Goal: Register for event/course

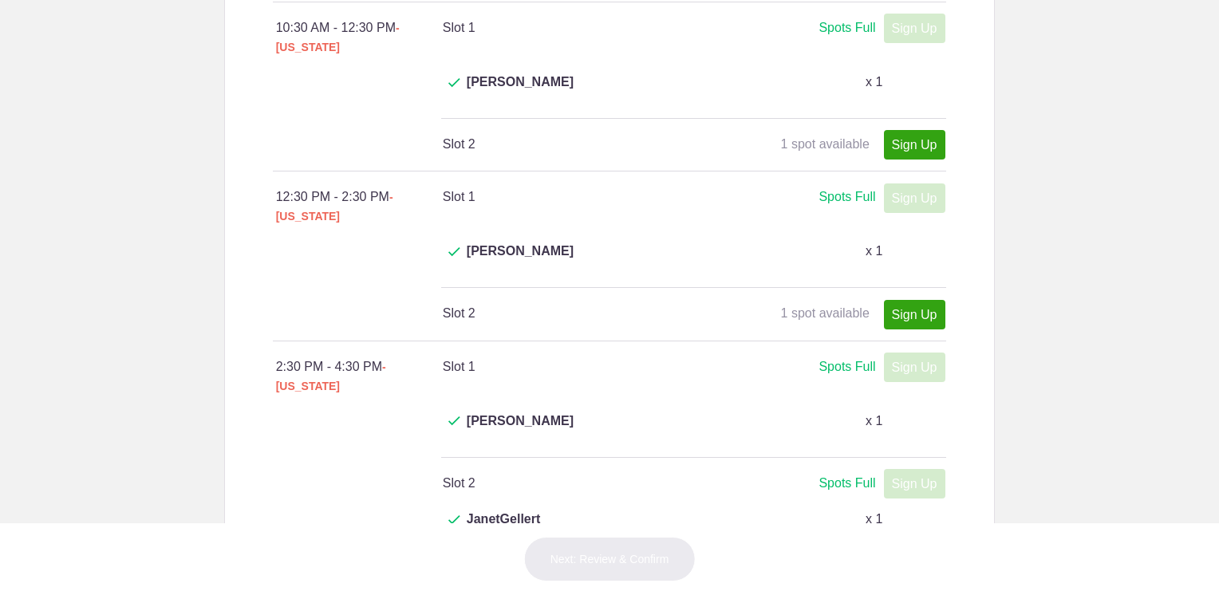
scroll to position [638, 0]
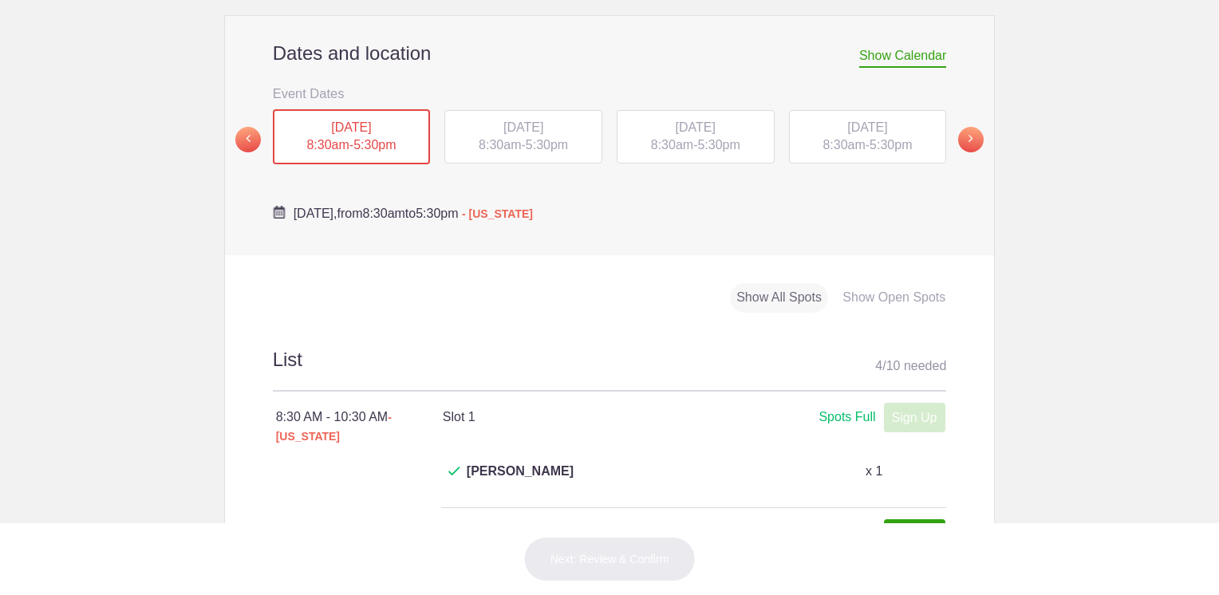
click at [535, 138] on span "5:30pm" at bounding box center [547, 145] width 42 height 14
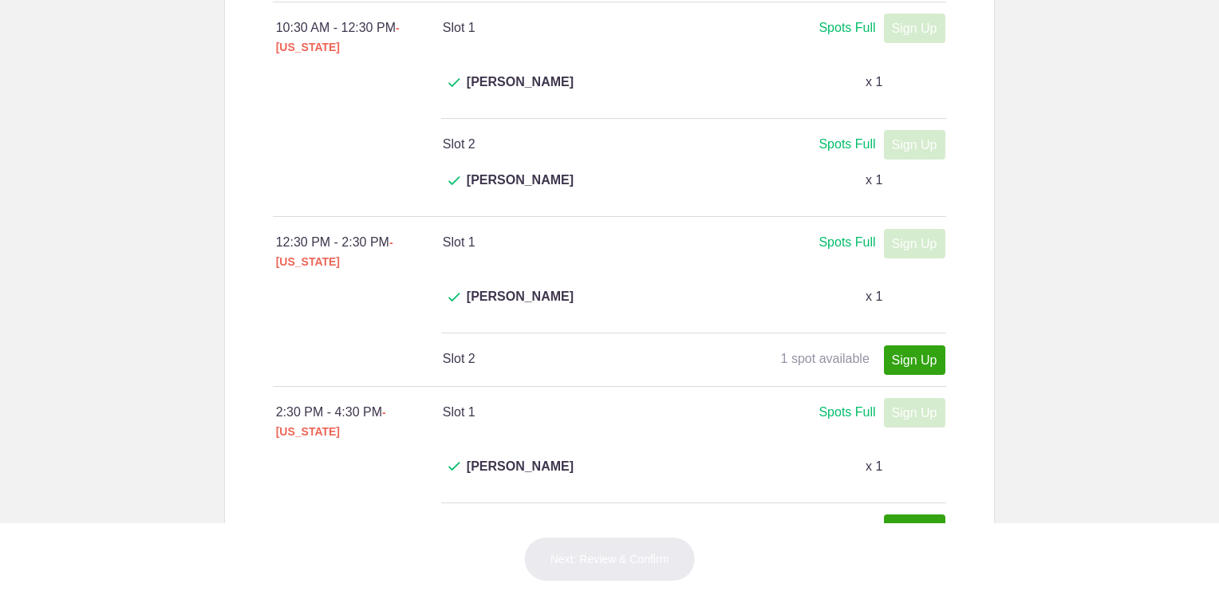
scroll to position [718, 0]
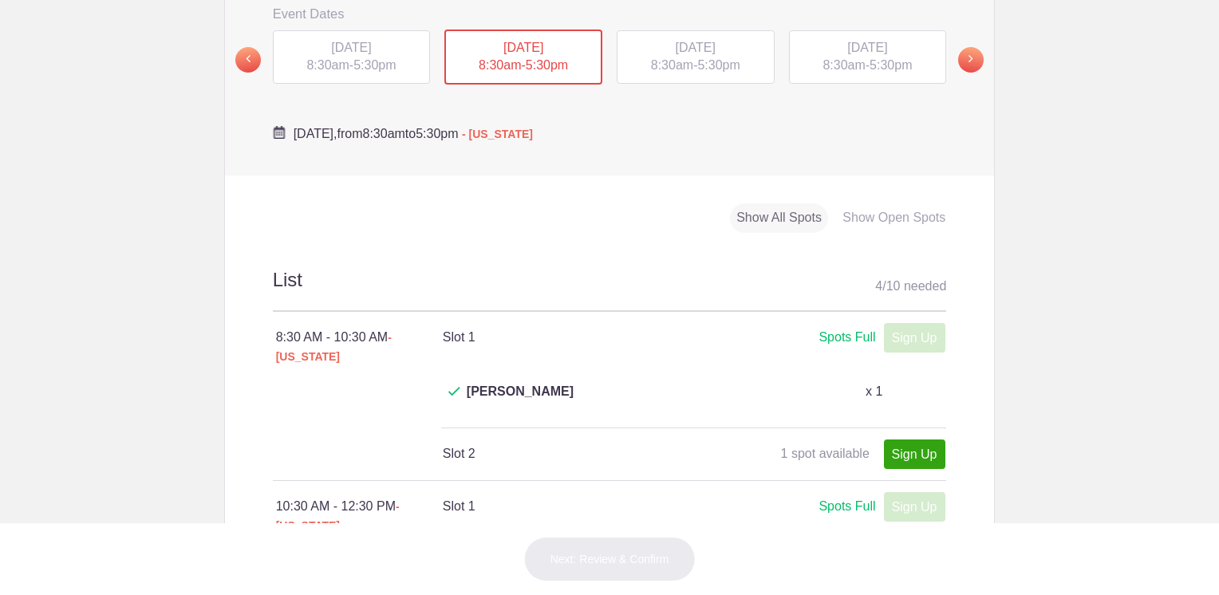
click at [697, 58] on span "5:30pm" at bounding box center [718, 65] width 42 height 14
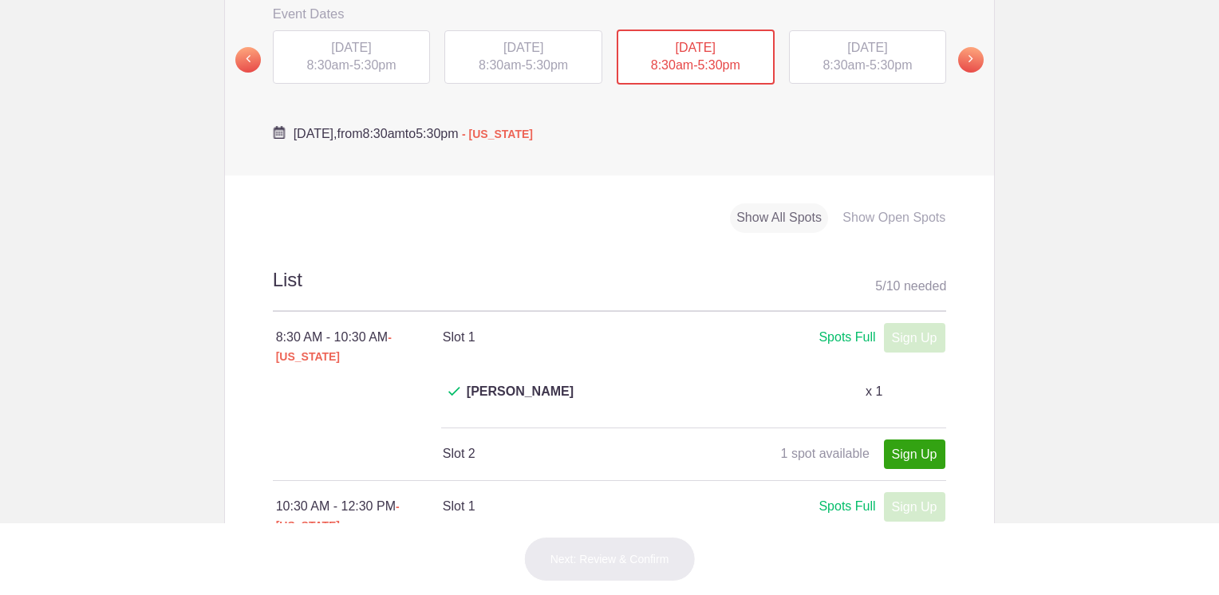
scroll to position [239, 0]
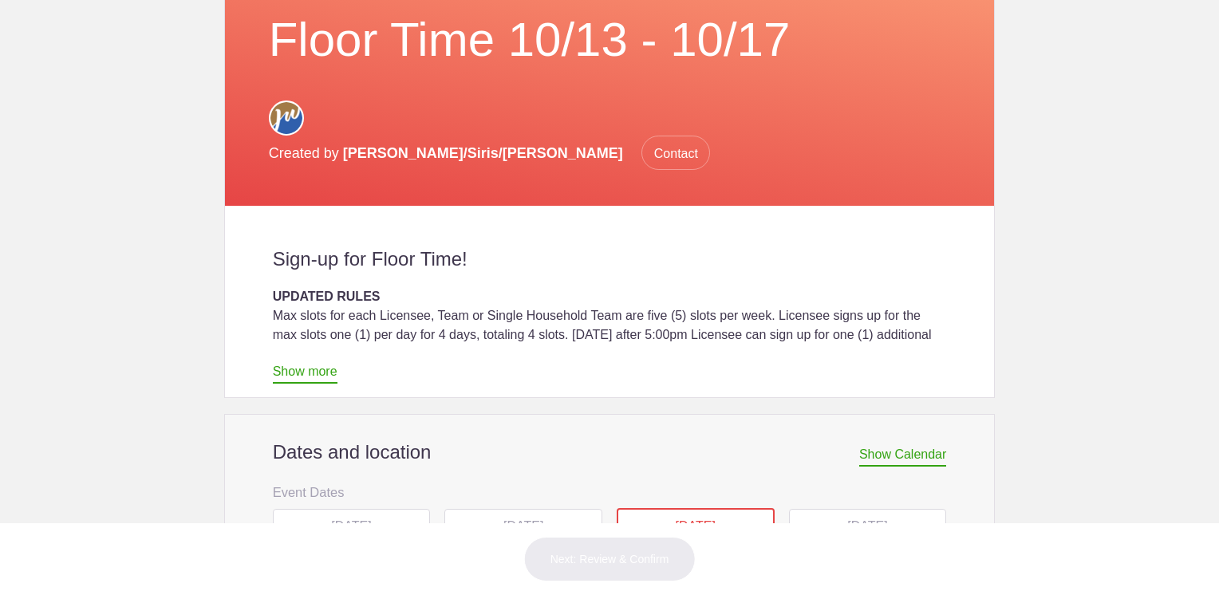
click at [849, 509] on div "[DATE] 8:30am - 5:30pm" at bounding box center [868, 536] width 158 height 54
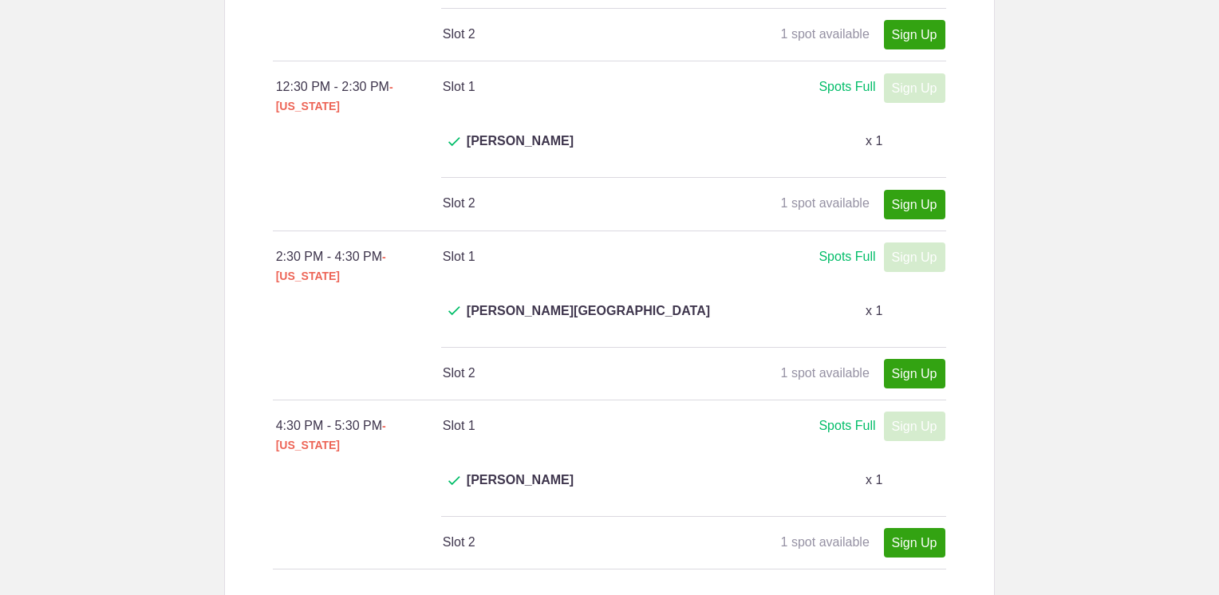
scroll to position [878, 0]
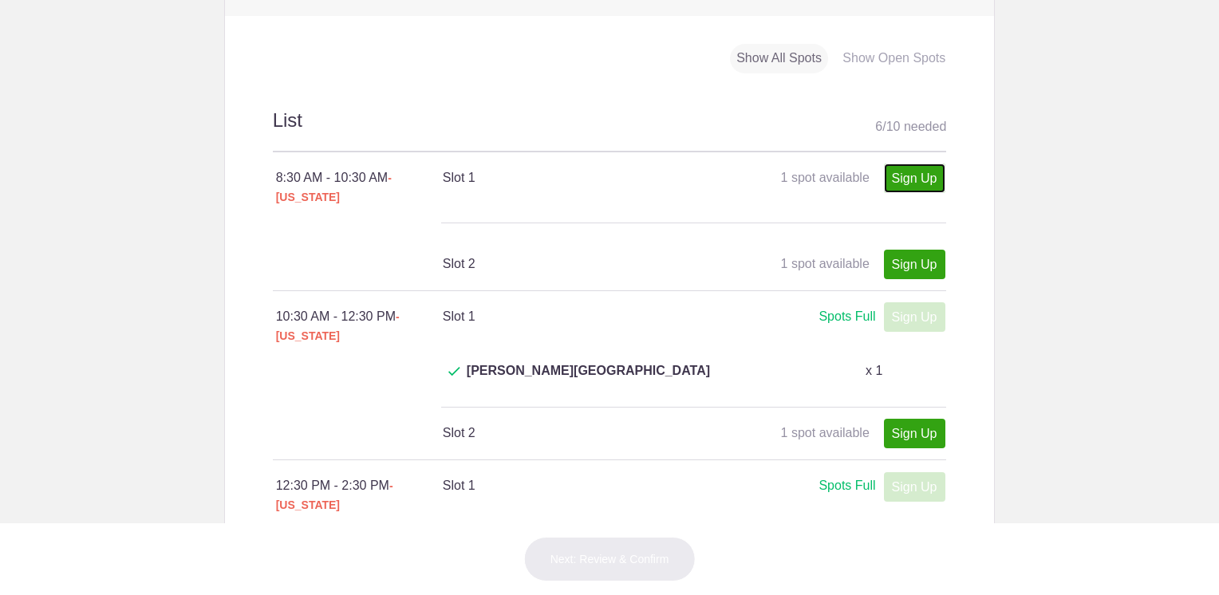
click at [906, 164] on link "Sign Up" at bounding box center [914, 179] width 61 height 30
type input "1"
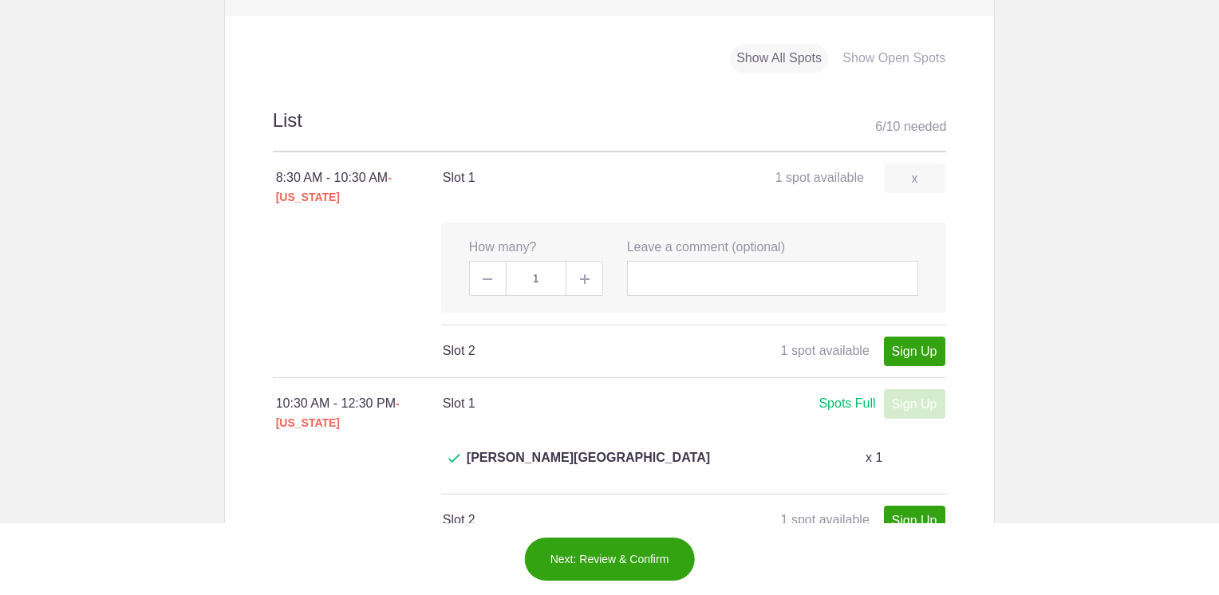
click at [602, 568] on button "Next: Review & Confirm" at bounding box center [610, 559] width 172 height 45
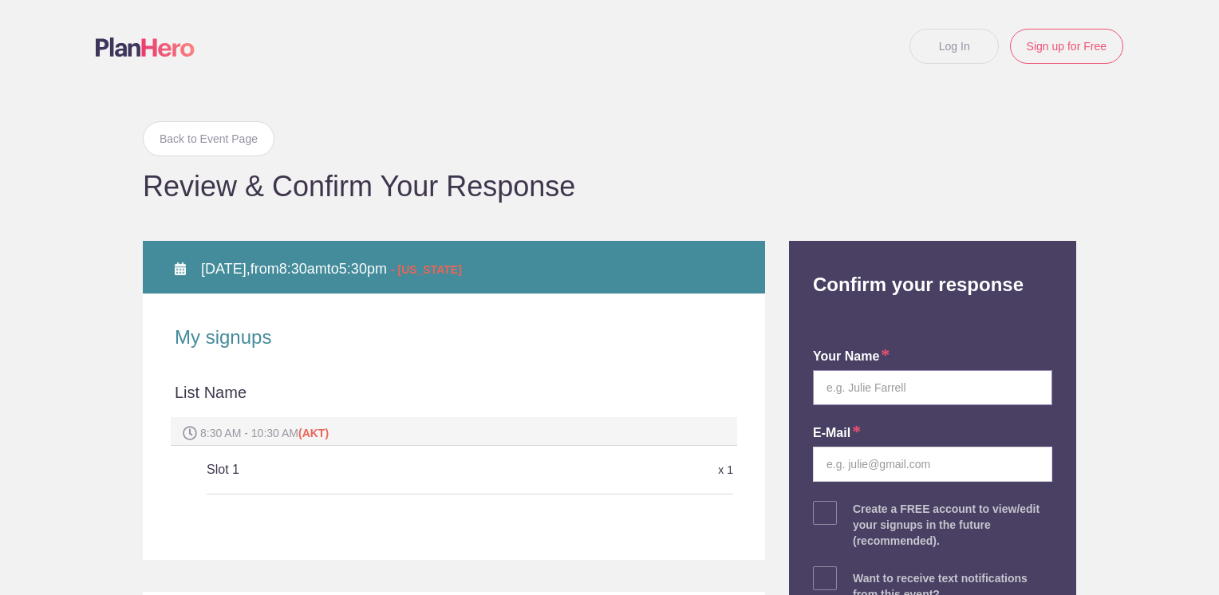
click at [909, 385] on input "text" at bounding box center [932, 387] width 239 height 35
type input "[PERSON_NAME]"
type input "[EMAIL_ADDRESS][DOMAIN_NAME]"
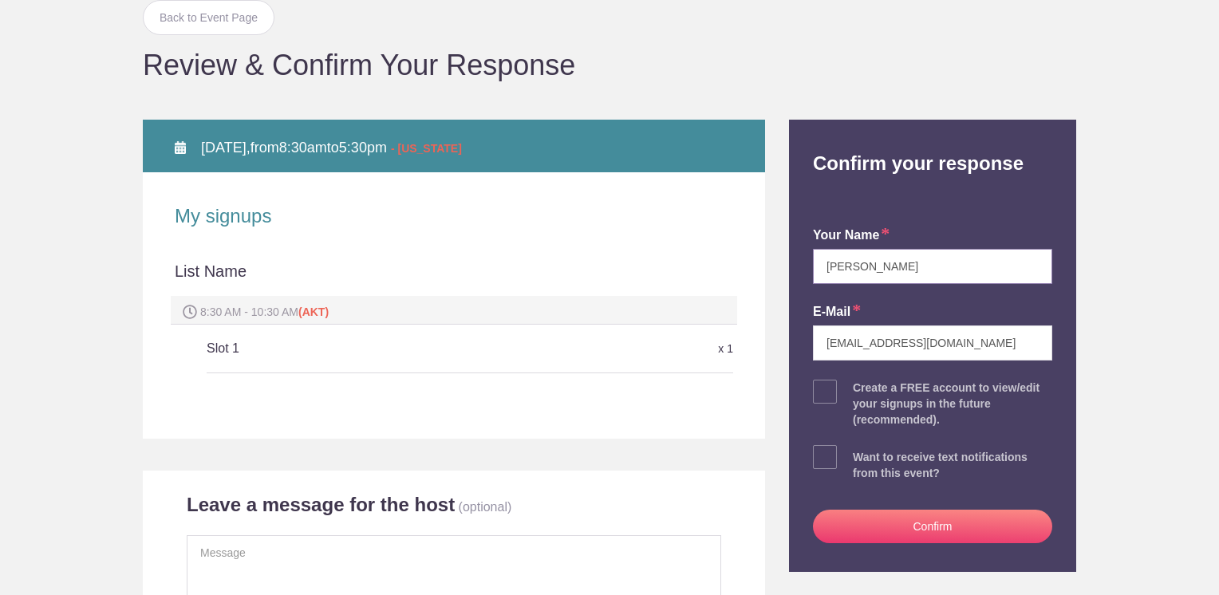
scroll to position [239, 0]
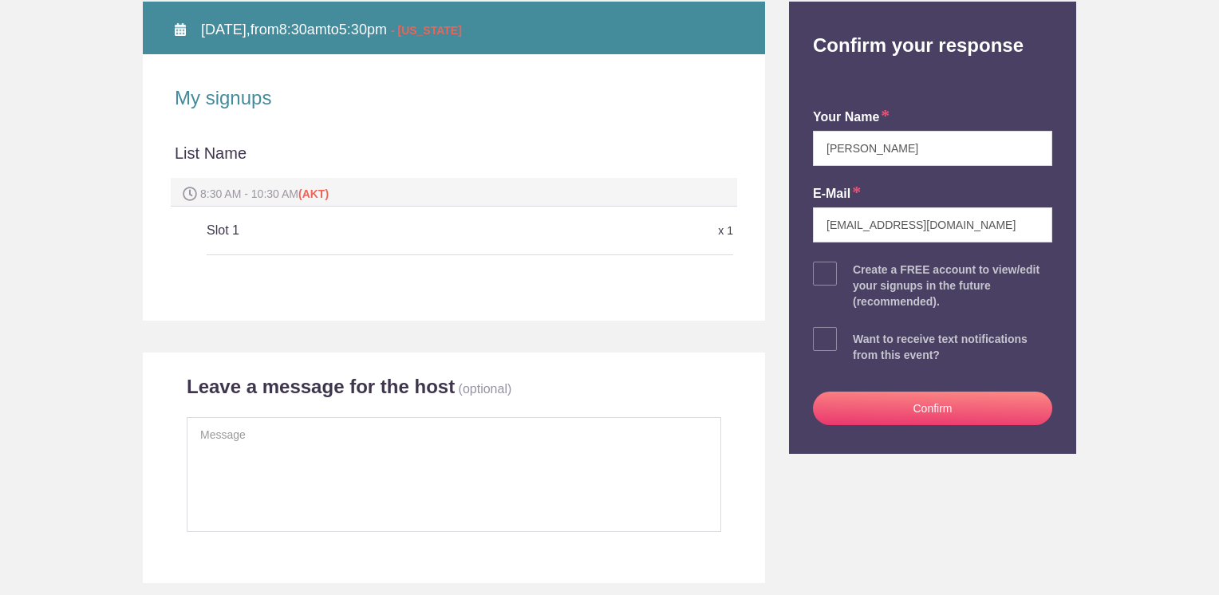
click at [921, 406] on button "Confirm" at bounding box center [932, 409] width 239 height 34
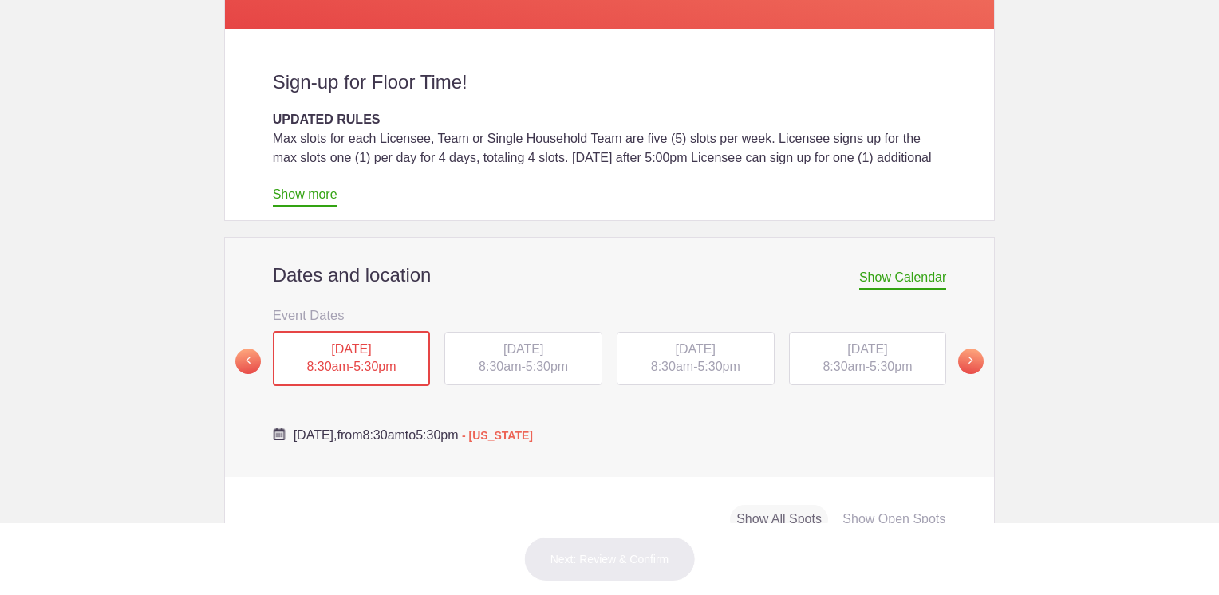
scroll to position [479, 0]
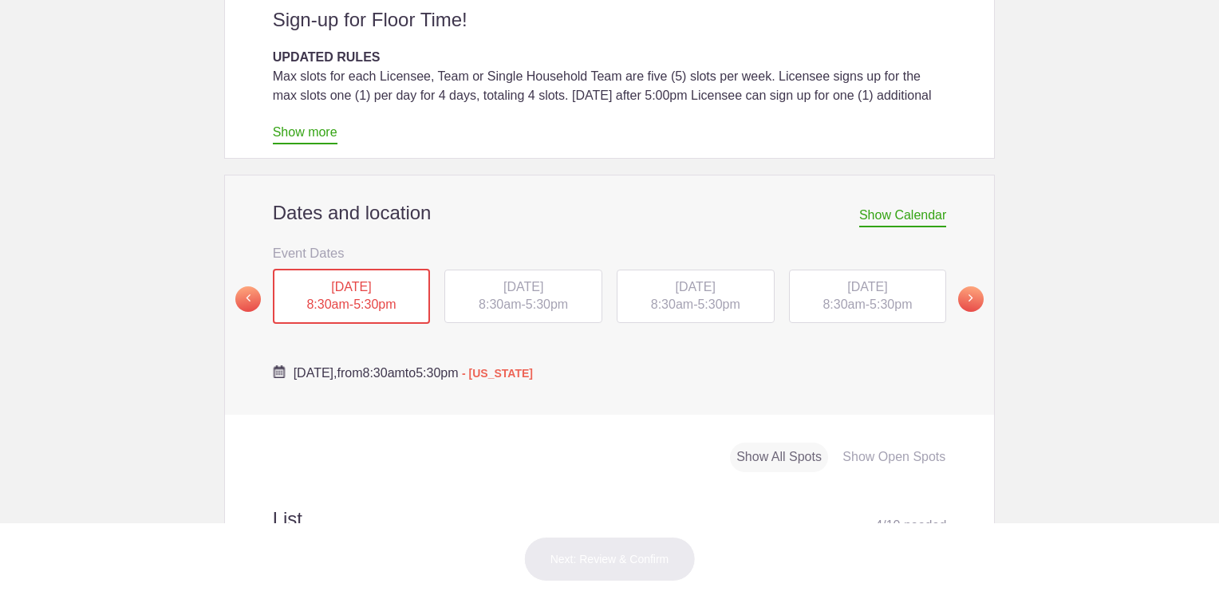
click at [858, 270] on div "[DATE] 8:30am - 5:30pm" at bounding box center [868, 297] width 158 height 54
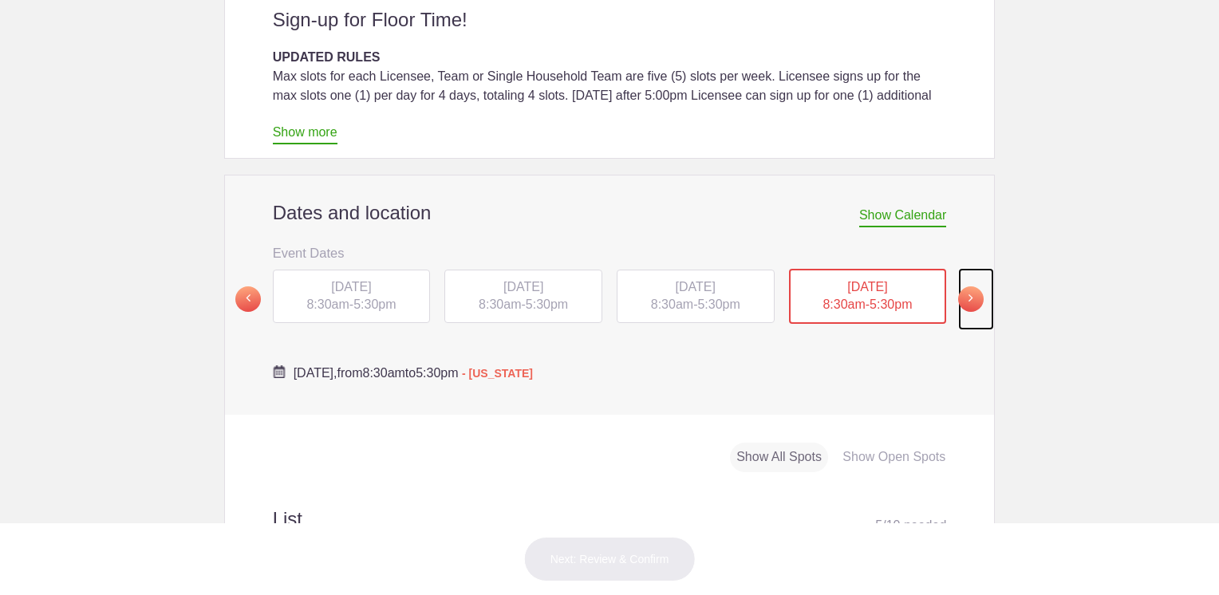
click at [959, 286] on span at bounding box center [971, 299] width 26 height 26
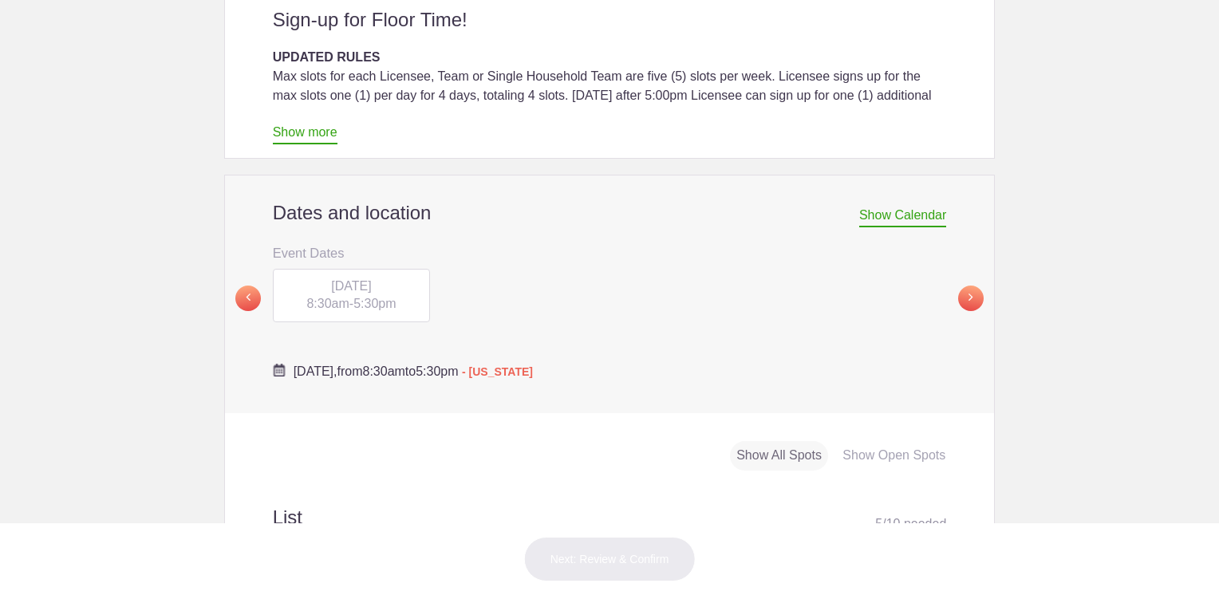
click at [331, 279] on span "[DATE]" at bounding box center [351, 286] width 40 height 14
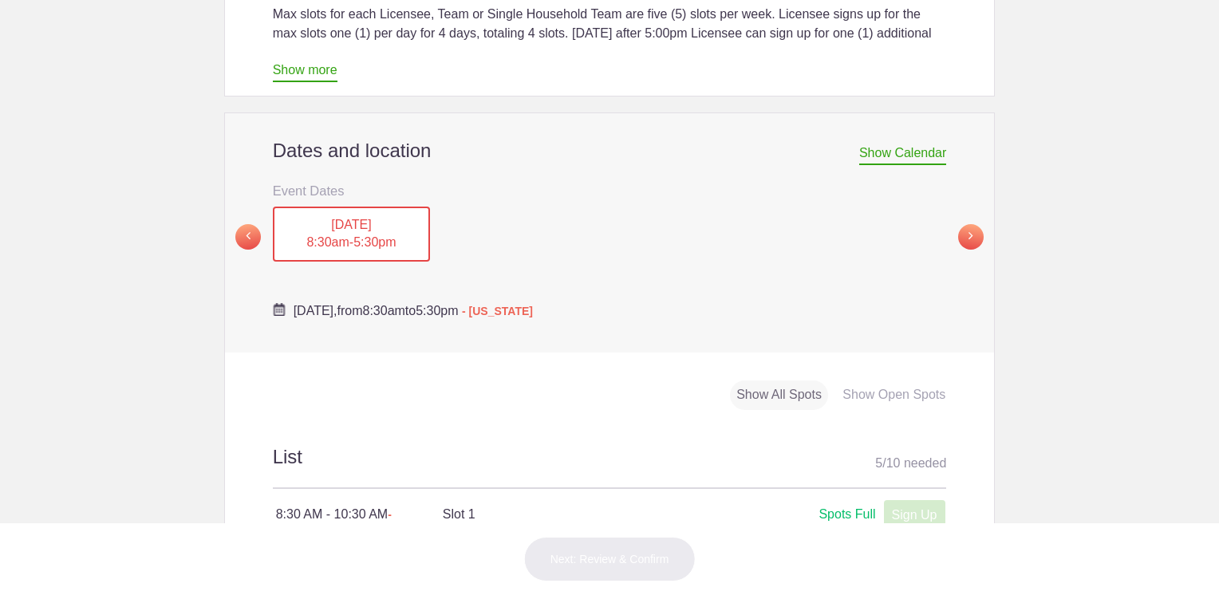
scroll to position [319, 0]
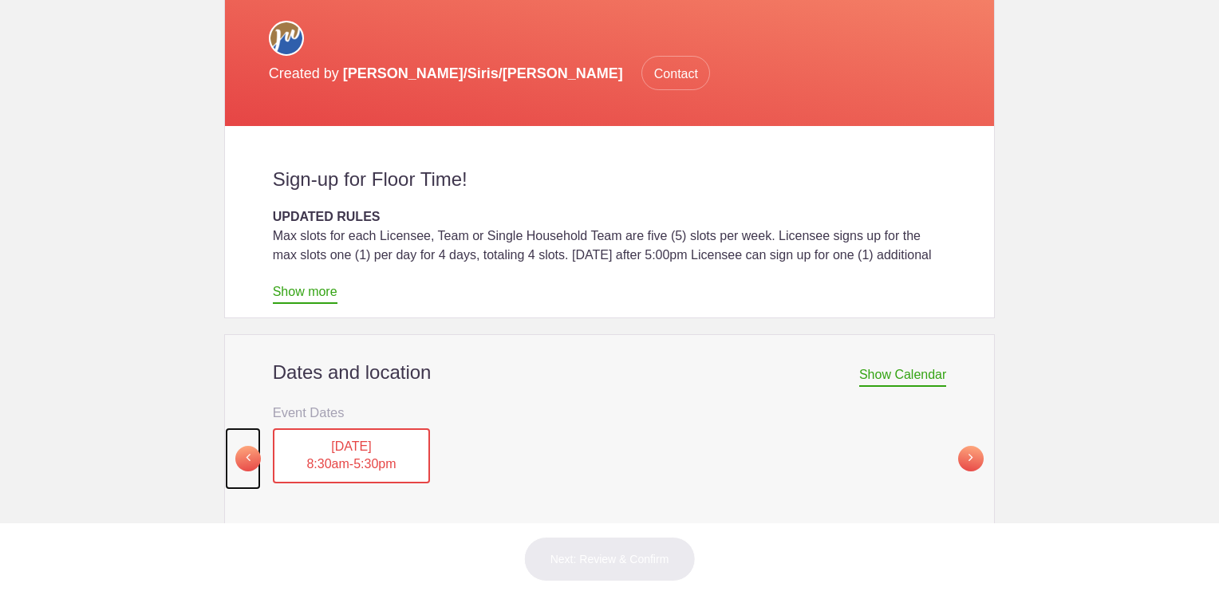
click at [239, 446] on span at bounding box center [248, 459] width 26 height 26
